Goal: Information Seeking & Learning: Learn about a topic

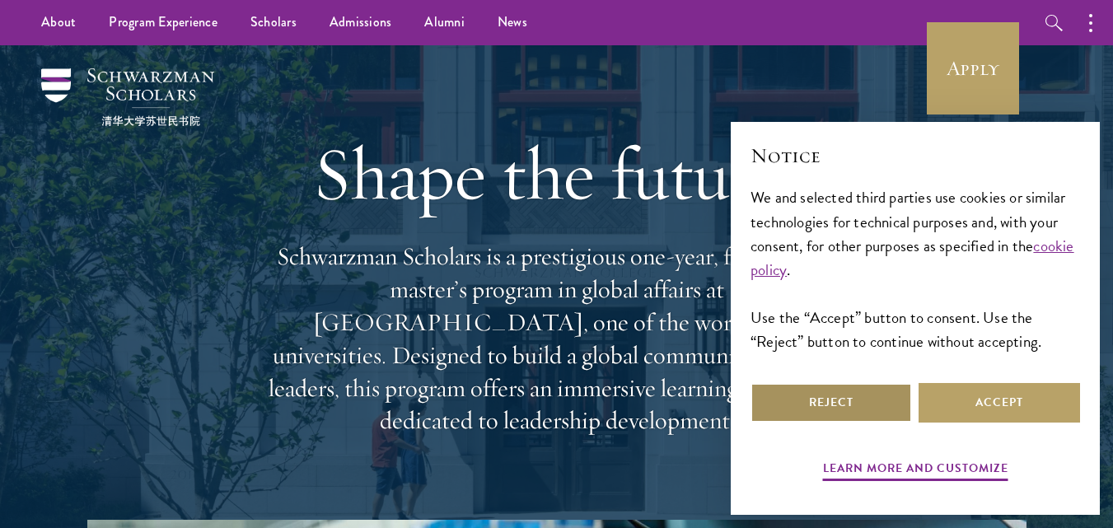
click at [856, 396] on button "Reject" at bounding box center [832, 403] width 162 height 40
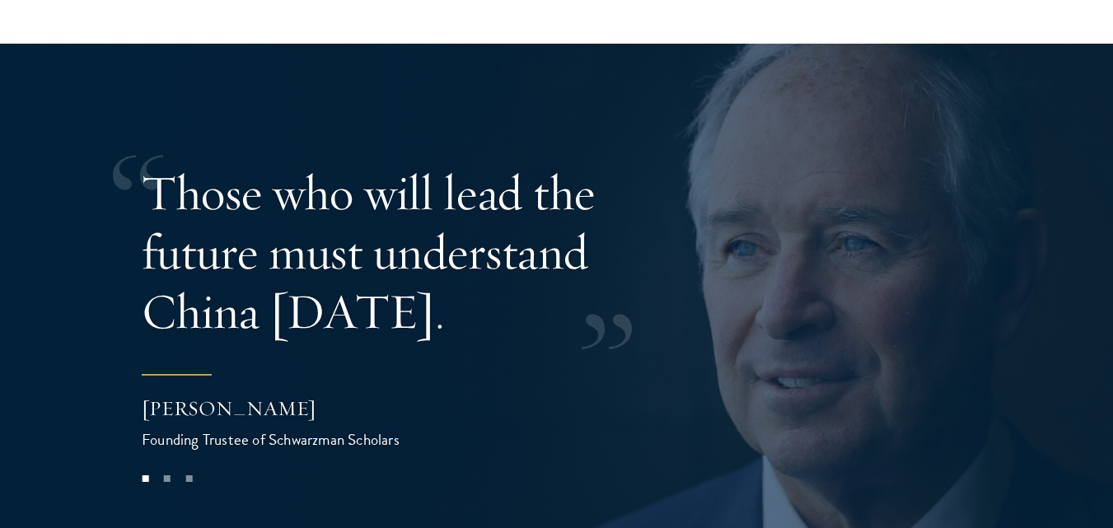
scroll to position [3624, 0]
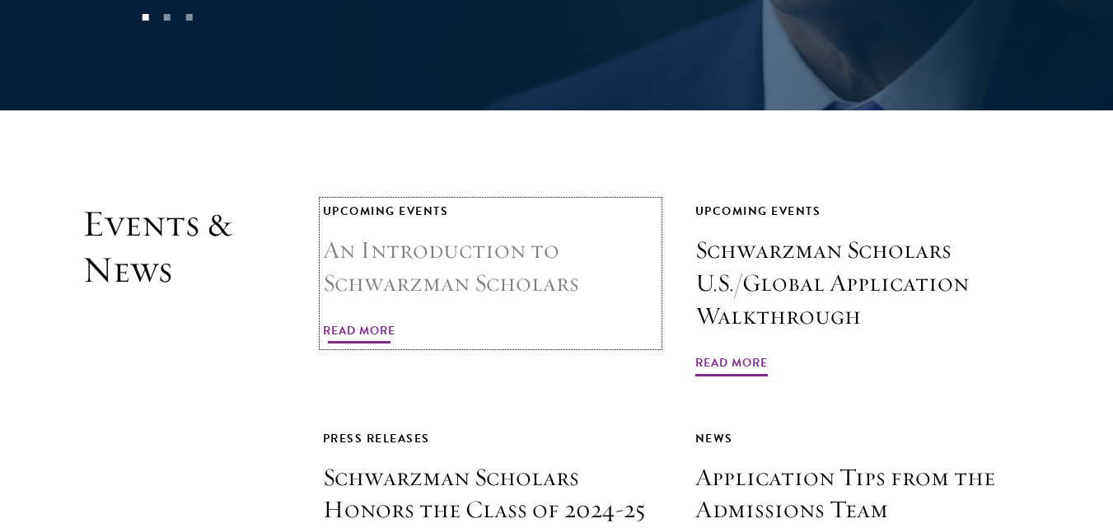
click at [382, 321] on span "Read More" at bounding box center [359, 334] width 73 height 26
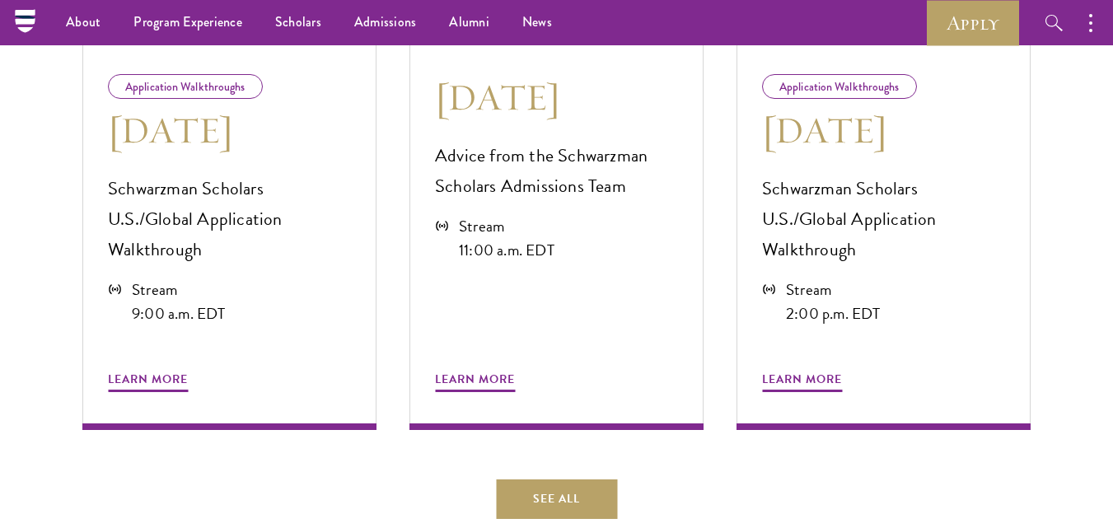
scroll to position [849, 0]
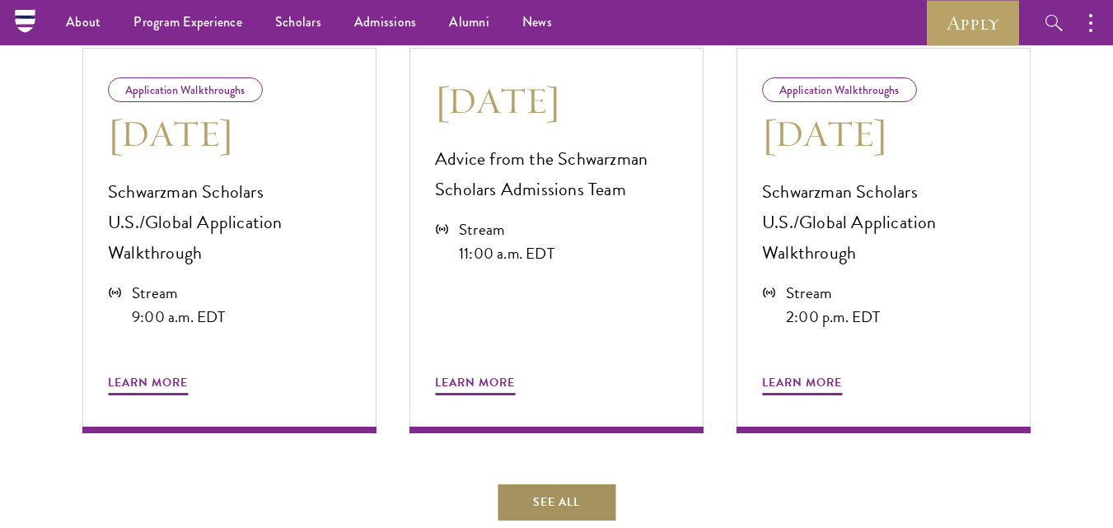
click at [570, 483] on link "See All" at bounding box center [556, 503] width 121 height 40
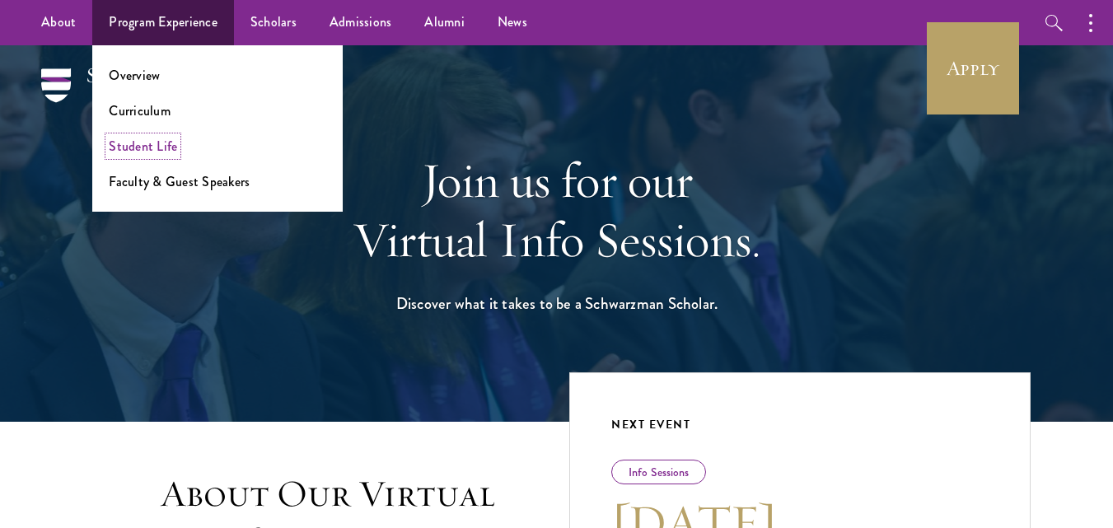
click at [145, 155] on link "Student Life" at bounding box center [143, 146] width 68 height 19
